Goal: Task Accomplishment & Management: Complete application form

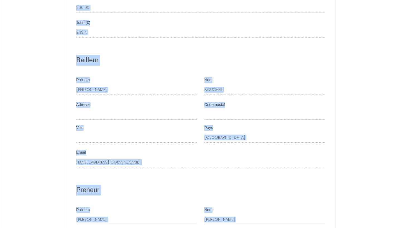
scroll to position [807, 0]
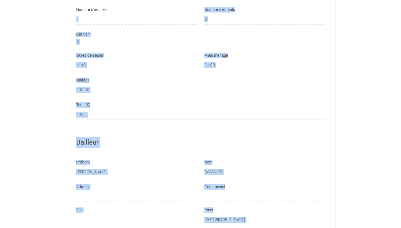
drag, startPoint x: 89, startPoint y: 166, endPoint x: 137, endPoint y: -21, distance: 193.4
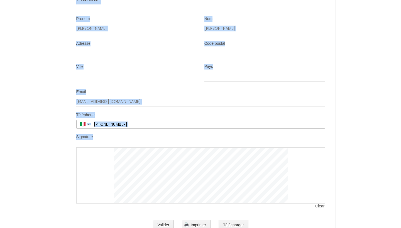
scroll to position [1103, 0]
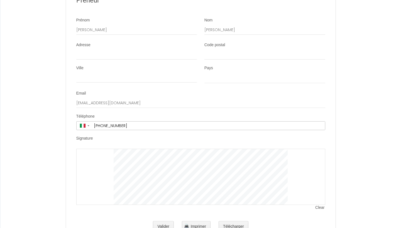
click at [279, 218] on div "Valider Imprimer Télécharger" at bounding box center [200, 227] width 249 height 18
drag, startPoint x: 95, startPoint y: 138, endPoint x: 101, endPoint y: 142, distance: 6.9
click at [101, 149] on div at bounding box center [200, 177] width 249 height 56
click at [148, 149] on div at bounding box center [200, 177] width 249 height 56
click at [321, 205] on span "Clear" at bounding box center [320, 208] width 10 height 6
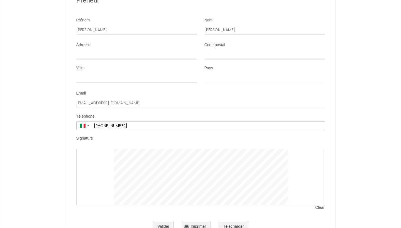
click at [140, 192] on li "Signature Clear" at bounding box center [200, 176] width 269 height 80
click at [320, 205] on span "Clear" at bounding box center [320, 208] width 10 height 6
drag, startPoint x: 99, startPoint y: 145, endPoint x: 98, endPoint y: 174, distance: 29.5
click at [98, 174] on div at bounding box center [200, 177] width 249 height 56
click at [317, 205] on span "Clear" at bounding box center [320, 208] width 10 height 6
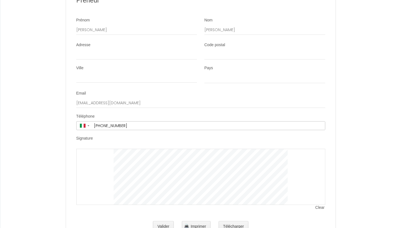
click at [318, 205] on span "Clear" at bounding box center [320, 208] width 10 height 6
click at [317, 205] on span "Clear" at bounding box center [320, 208] width 10 height 6
click at [319, 205] on span "Clear" at bounding box center [320, 208] width 10 height 6
click at [158, 221] on button "Valider" at bounding box center [163, 226] width 21 height 11
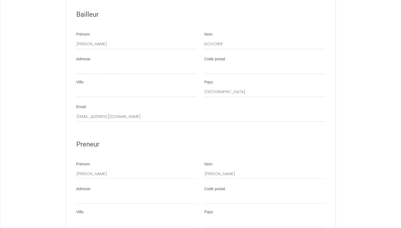
scroll to position [1012, 0]
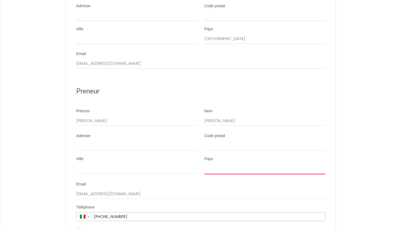
select select "IT"
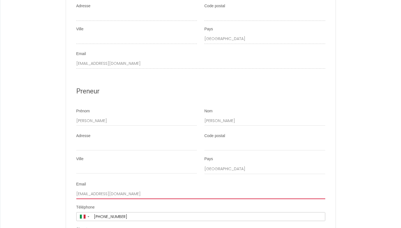
click at [296, 189] on input "[EMAIL_ADDRESS][DOMAIN_NAME]" at bounding box center [200, 194] width 249 height 10
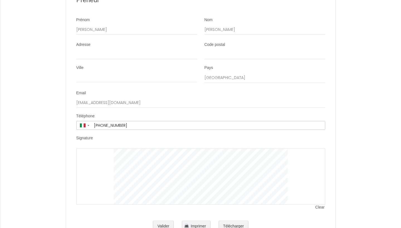
scroll to position [1103, 0]
click at [165, 221] on button "Valider" at bounding box center [163, 226] width 21 height 11
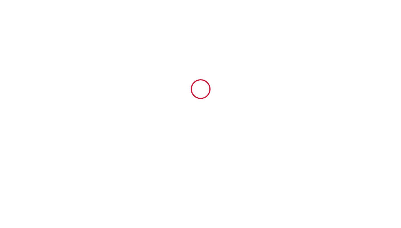
type input "14.4"
type input "35"
type input "200"
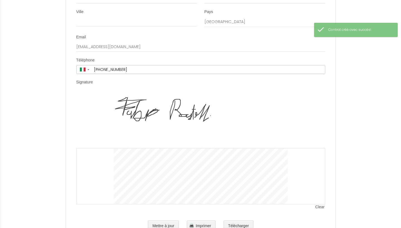
scroll to position [1159, 0]
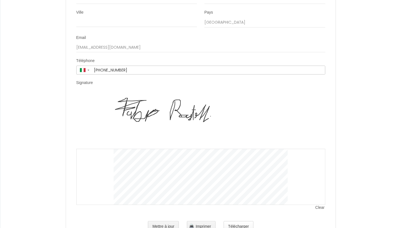
click at [234, 221] on button "Télécharger" at bounding box center [239, 226] width 30 height 11
